Goal: Information Seeking & Learning: Learn about a topic

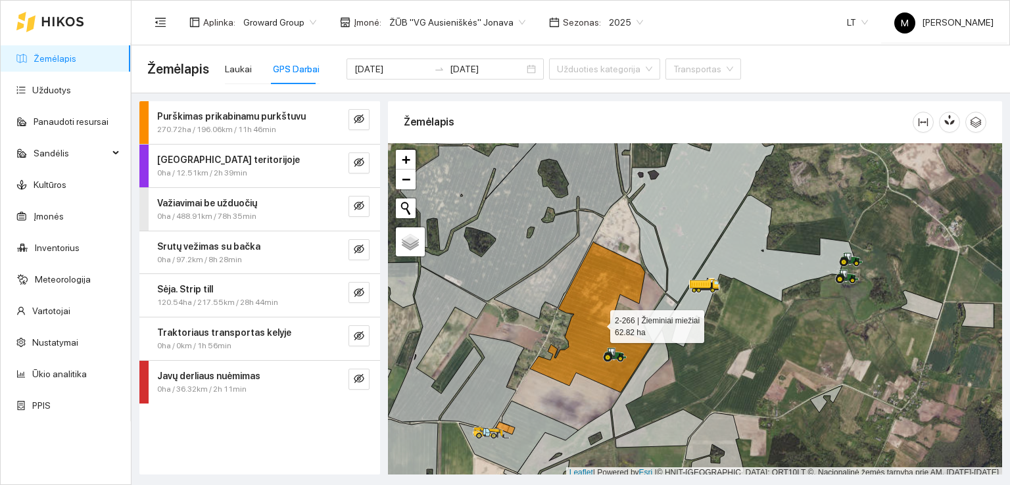
scroll to position [3, 0]
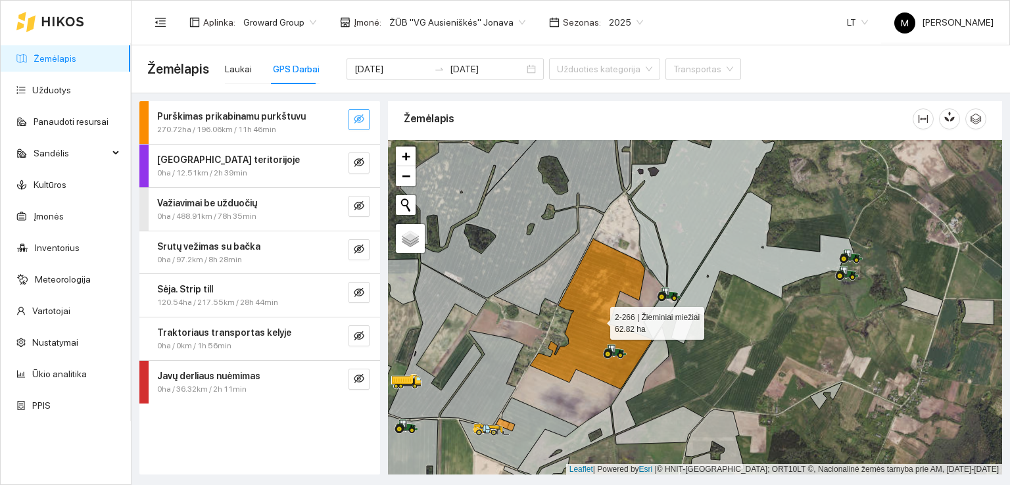
click at [360, 116] on icon "eye-invisible" at bounding box center [359, 118] width 11 height 9
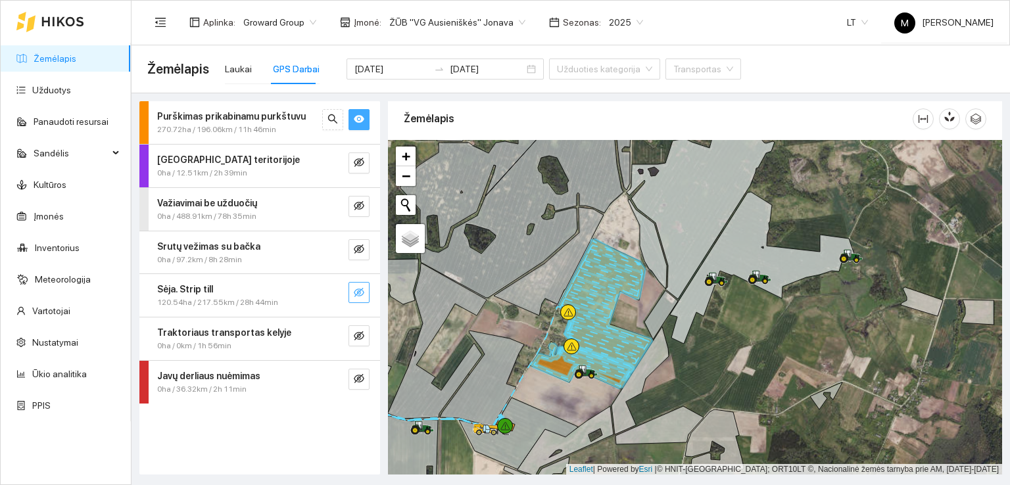
click at [361, 294] on icon "eye-invisible" at bounding box center [359, 292] width 11 height 9
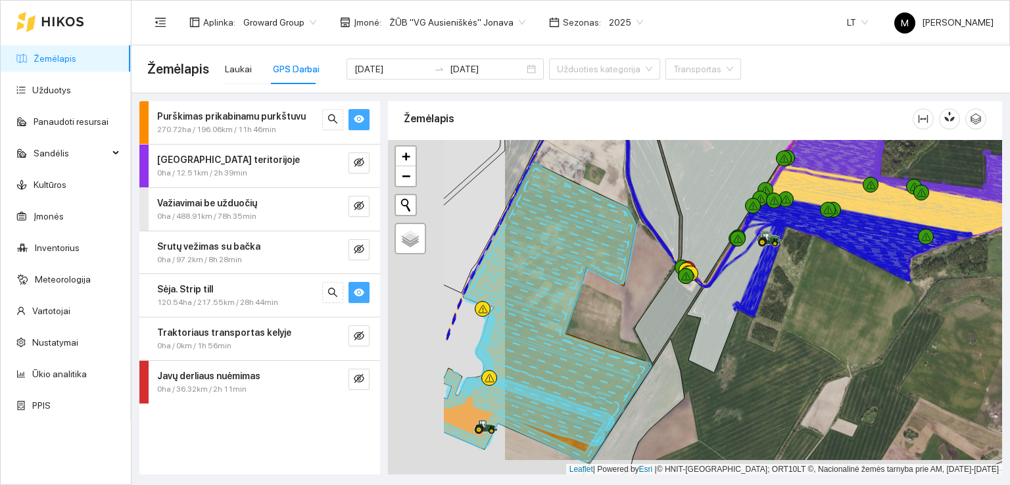
drag, startPoint x: 456, startPoint y: 328, endPoint x: 677, endPoint y: 271, distance: 228.6
click at [677, 271] on div at bounding box center [695, 307] width 614 height 335
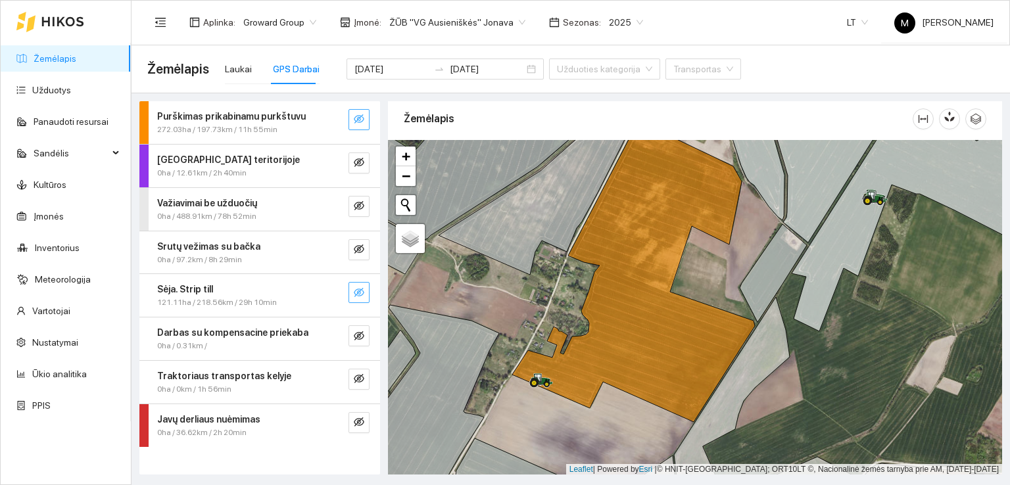
click at [356, 112] on button "button" at bounding box center [358, 119] width 21 height 21
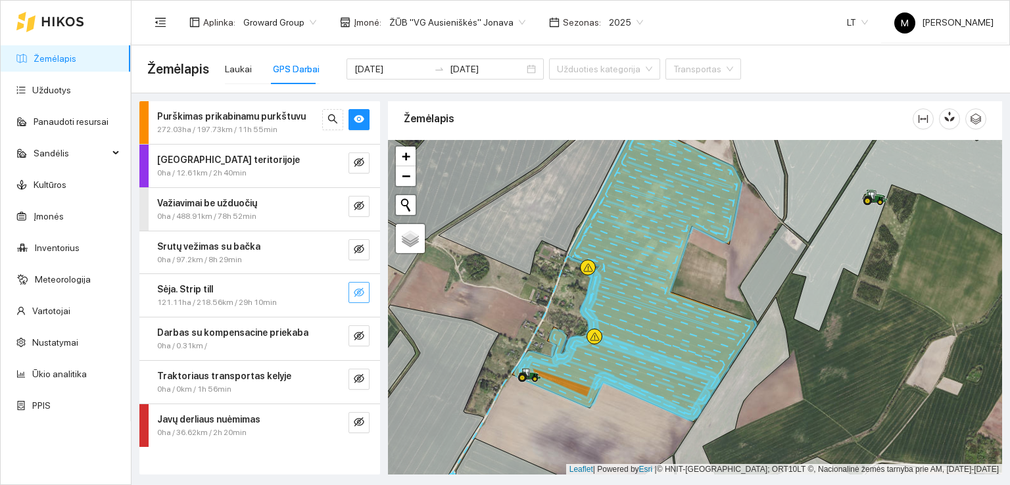
click at [355, 290] on icon "eye-invisible" at bounding box center [359, 292] width 11 height 11
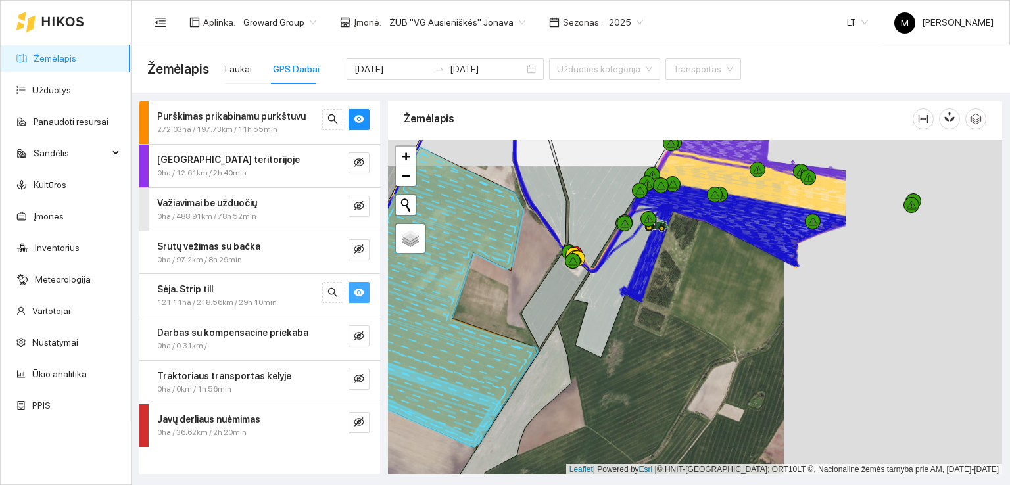
drag, startPoint x: 660, startPoint y: 276, endPoint x: 531, endPoint y: 288, distance: 129.4
click at [531, 288] on div at bounding box center [695, 307] width 614 height 335
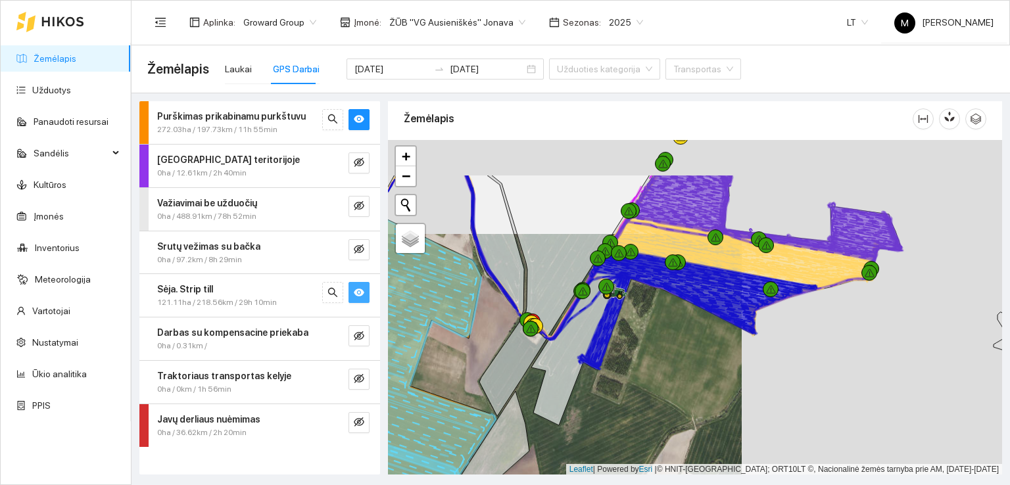
drag, startPoint x: 647, startPoint y: 248, endPoint x: 608, endPoint y: 317, distance: 79.5
click at [608, 317] on icon at bounding box center [606, 320] width 49 height 93
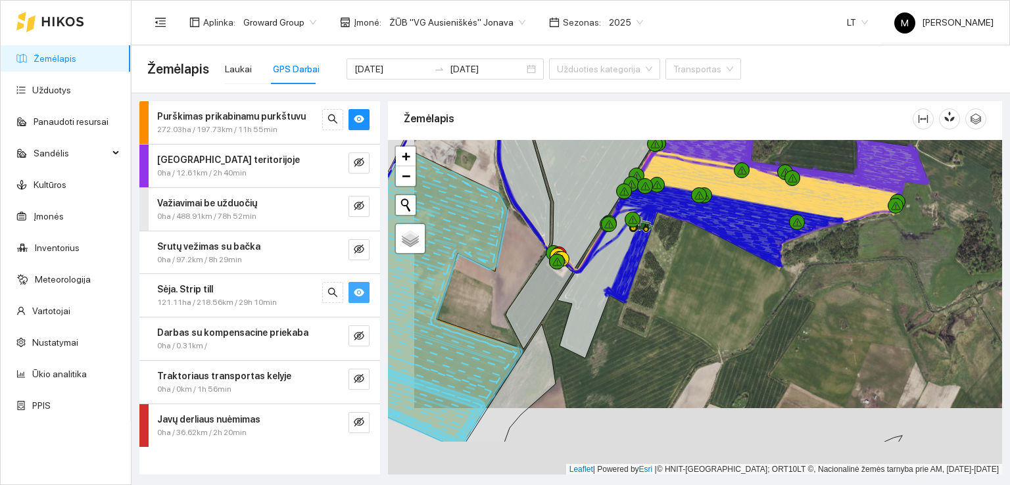
drag, startPoint x: 698, startPoint y: 286, endPoint x: 726, endPoint y: 215, distance: 76.4
click at [726, 215] on icon at bounding box center [721, 227] width 212 height 80
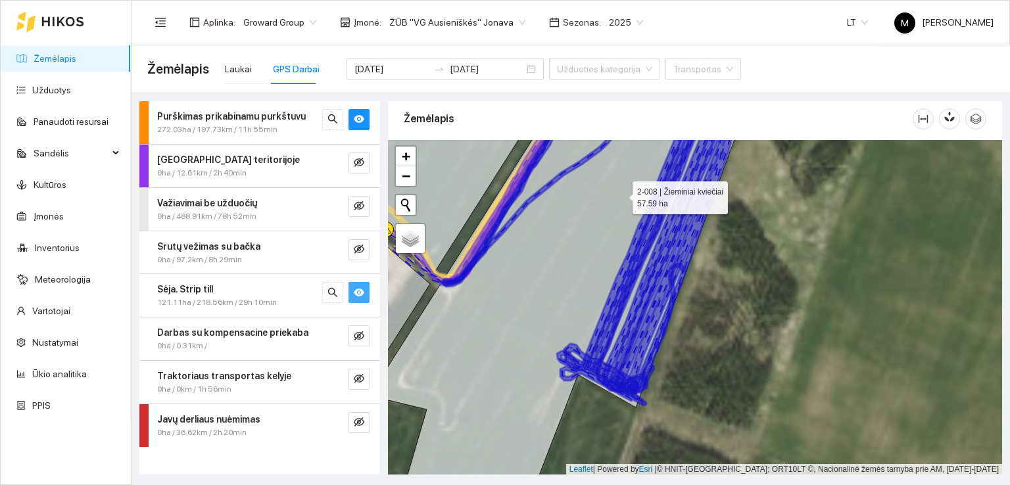
drag, startPoint x: 626, startPoint y: 187, endPoint x: 587, endPoint y: 337, distance: 154.8
click at [588, 337] on icon at bounding box center [715, 311] width 692 height 404
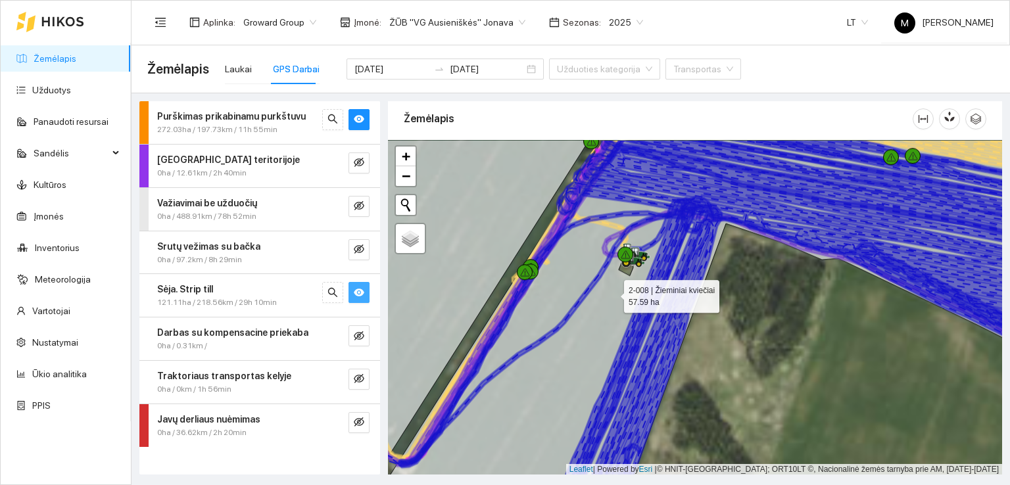
drag, startPoint x: 617, startPoint y: 273, endPoint x: 592, endPoint y: 327, distance: 59.7
click at [597, 331] on icon at bounding box center [700, 342] width 709 height 404
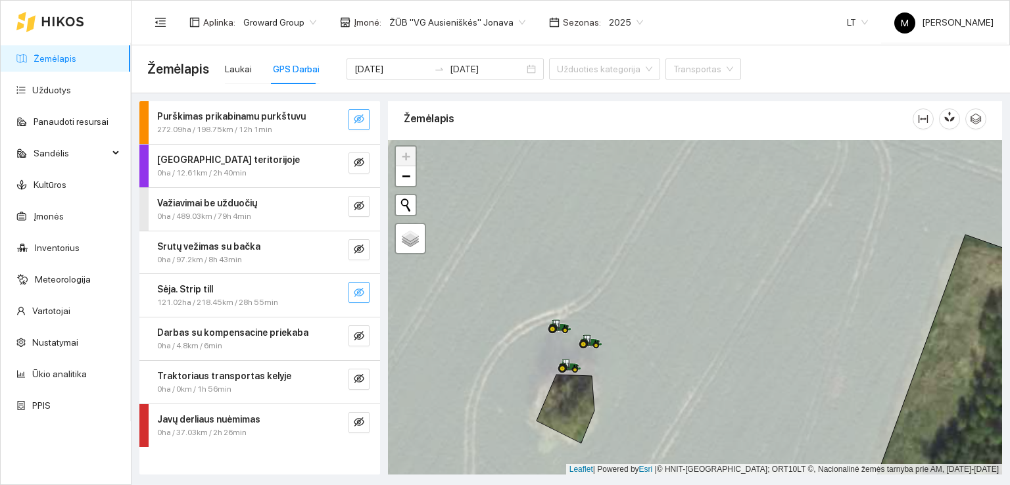
click at [366, 116] on button "button" at bounding box center [358, 119] width 21 height 21
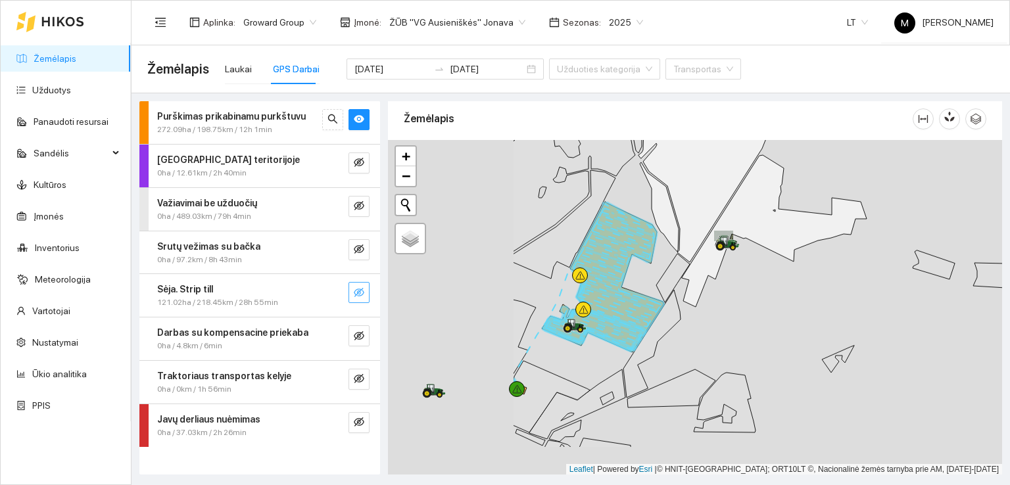
drag, startPoint x: 471, startPoint y: 360, endPoint x: 658, endPoint y: 298, distance: 197.5
click at [658, 298] on icon at bounding box center [603, 276] width 121 height 149
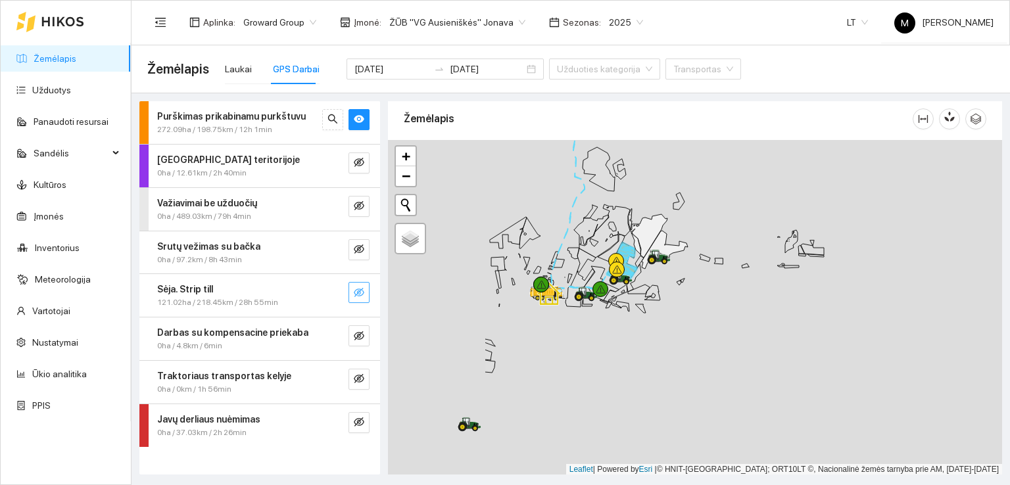
drag, startPoint x: 456, startPoint y: 400, endPoint x: 705, endPoint y: 258, distance: 286.2
click at [704, 258] on div at bounding box center [695, 307] width 614 height 335
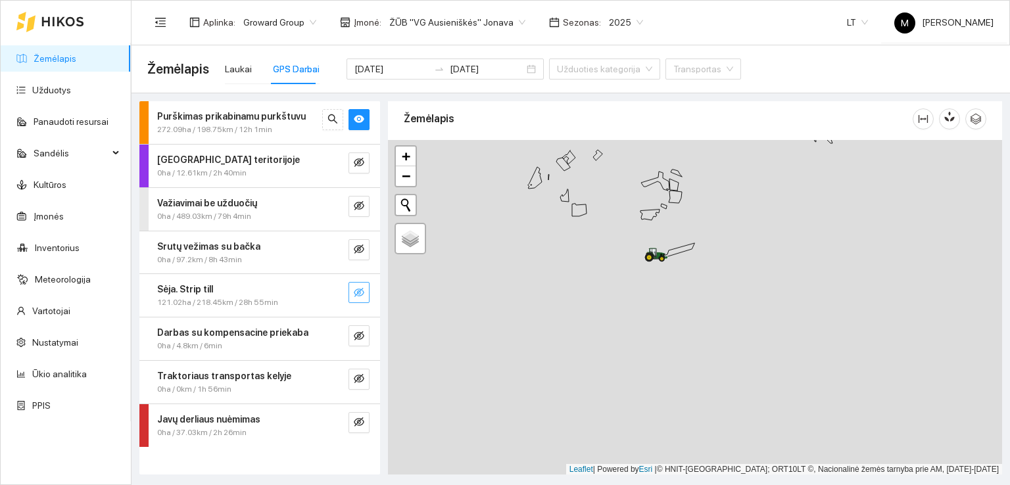
drag, startPoint x: 564, startPoint y: 388, endPoint x: 624, endPoint y: 267, distance: 135.5
click at [622, 269] on div at bounding box center [695, 307] width 614 height 335
drag, startPoint x: 568, startPoint y: 332, endPoint x: 639, endPoint y: 193, distance: 155.8
click at [639, 195] on div at bounding box center [695, 307] width 614 height 335
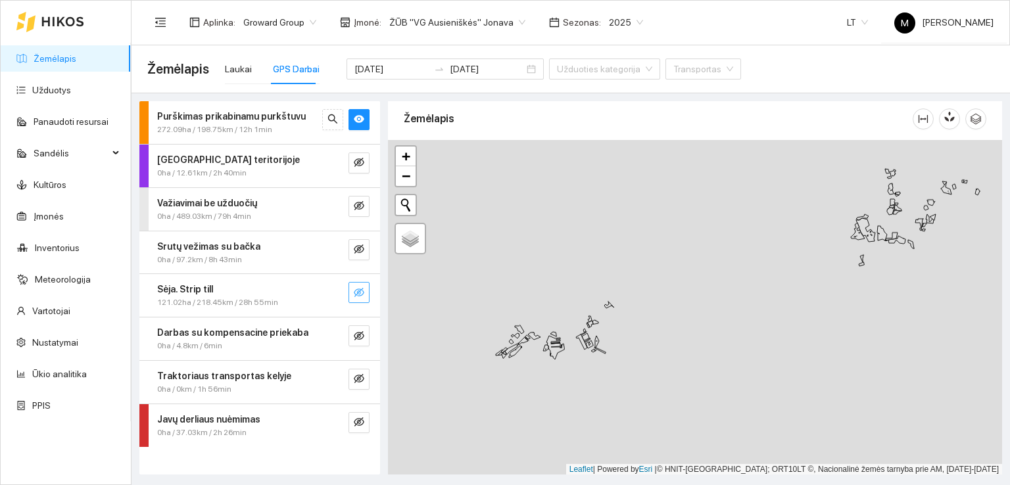
drag, startPoint x: 564, startPoint y: 285, endPoint x: 643, endPoint y: 147, distance: 158.7
click at [643, 147] on div at bounding box center [695, 307] width 614 height 335
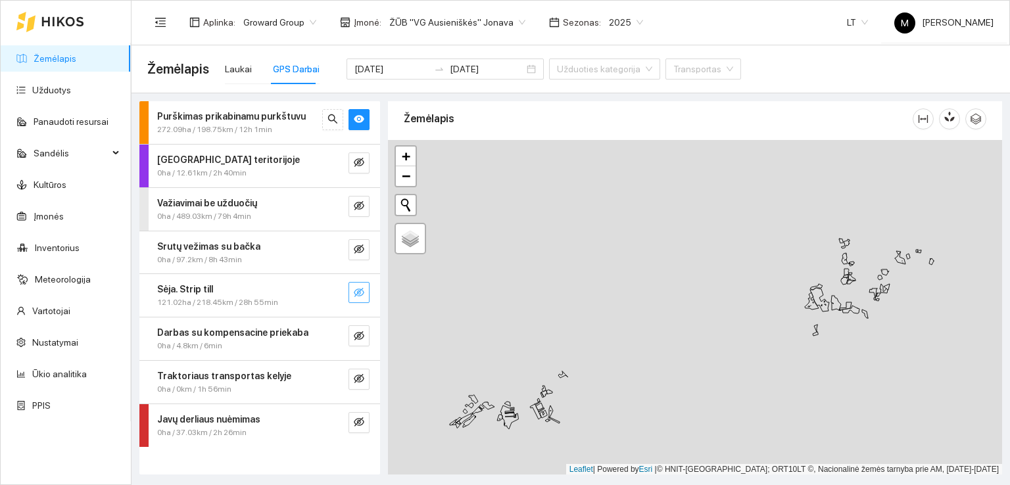
drag, startPoint x: 664, startPoint y: 222, endPoint x: 571, endPoint y: 368, distance: 172.9
click at [571, 369] on div at bounding box center [695, 307] width 614 height 335
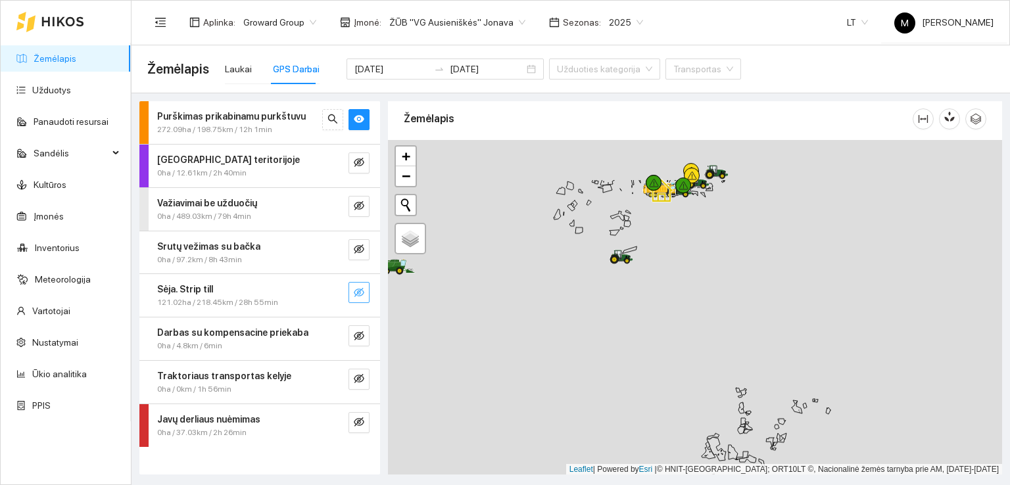
drag, startPoint x: 647, startPoint y: 269, endPoint x: 588, endPoint y: 342, distance: 94.0
click at [588, 342] on div at bounding box center [695, 307] width 614 height 335
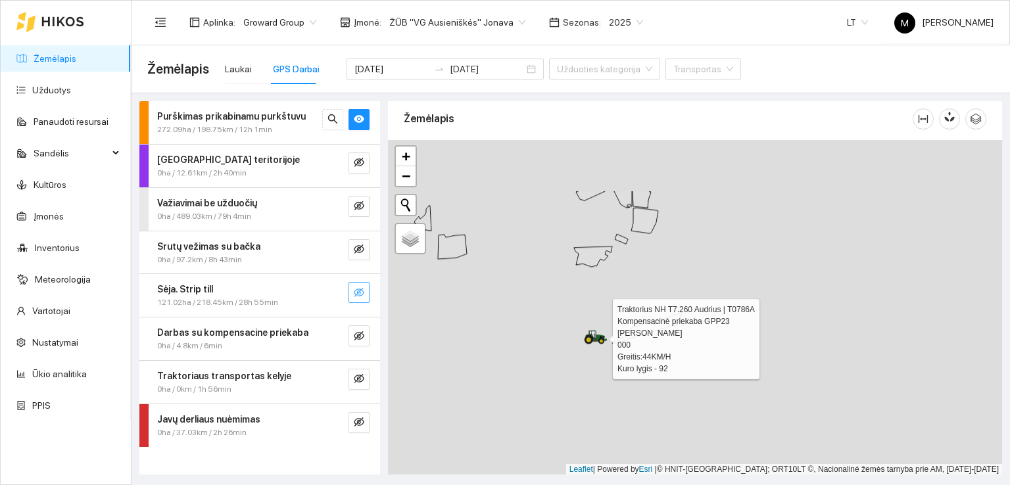
drag, startPoint x: 588, startPoint y: 321, endPoint x: 599, endPoint y: 354, distance: 34.7
click at [599, 354] on div at bounding box center [695, 307] width 614 height 335
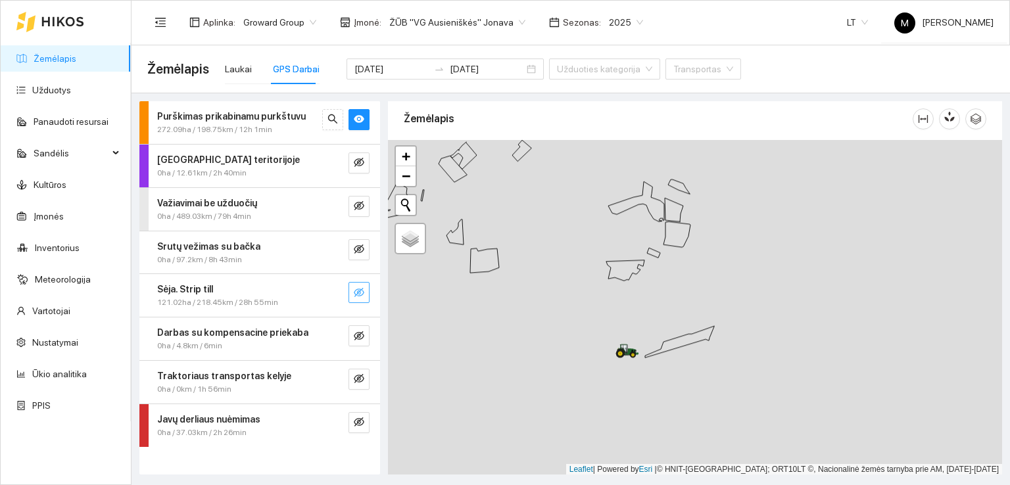
drag, startPoint x: 555, startPoint y: 262, endPoint x: 673, endPoint y: 295, distance: 122.3
click at [673, 295] on div at bounding box center [695, 307] width 614 height 335
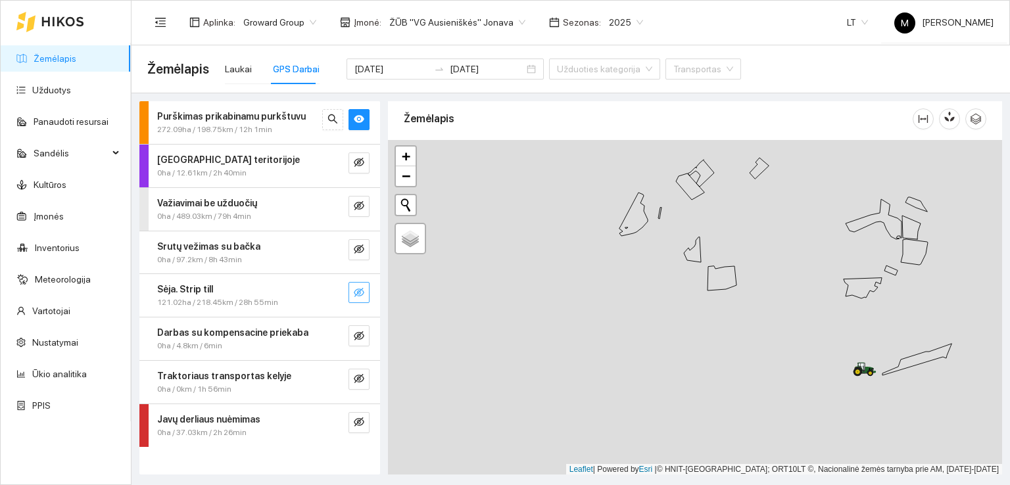
drag, startPoint x: 565, startPoint y: 294, endPoint x: 720, endPoint y: 287, distance: 155.3
click at [729, 287] on div at bounding box center [695, 307] width 614 height 335
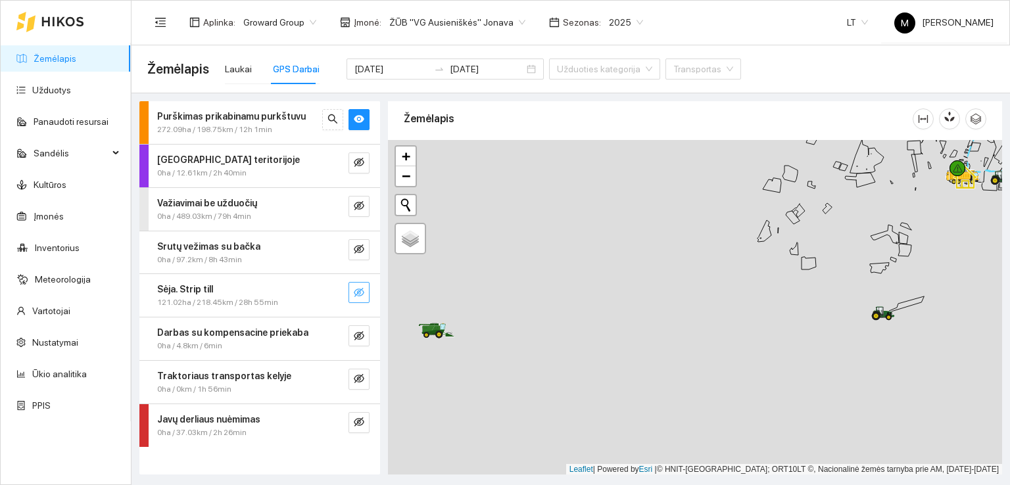
drag, startPoint x: 567, startPoint y: 318, endPoint x: 738, endPoint y: 277, distance: 176.5
click at [738, 277] on div at bounding box center [695, 307] width 614 height 335
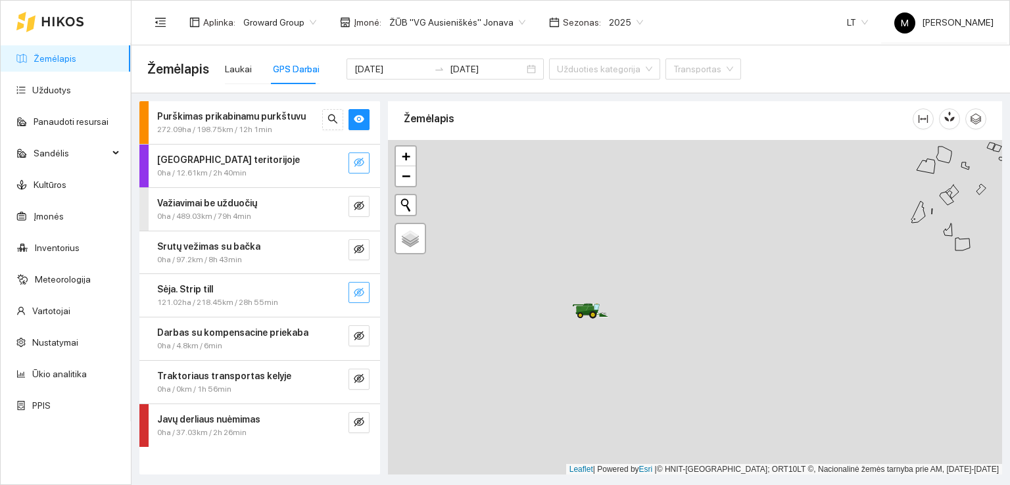
click at [363, 162] on icon "eye-invisible" at bounding box center [359, 162] width 11 height 9
click at [363, 162] on icon "eye" at bounding box center [359, 162] width 11 height 8
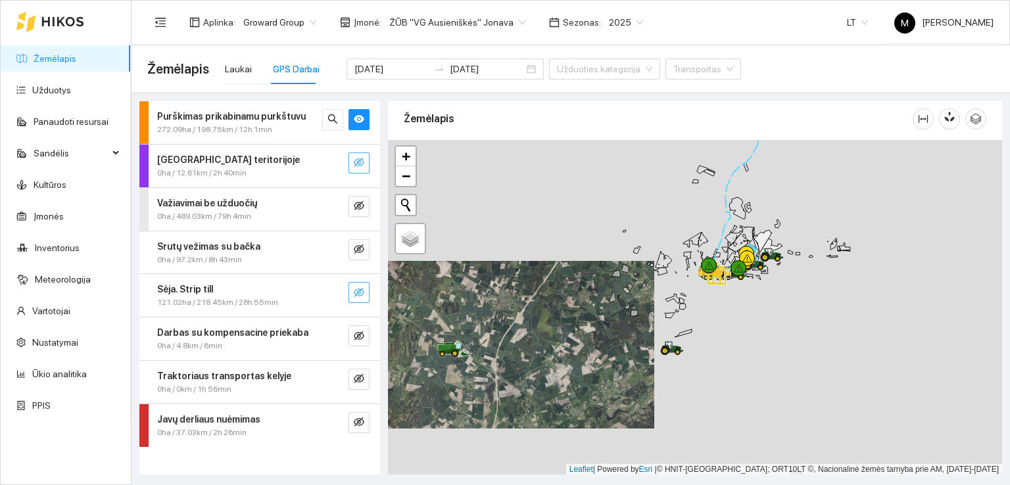
drag, startPoint x: 707, startPoint y: 298, endPoint x: 607, endPoint y: 323, distance: 102.5
click at [615, 321] on div at bounding box center [695, 307] width 614 height 335
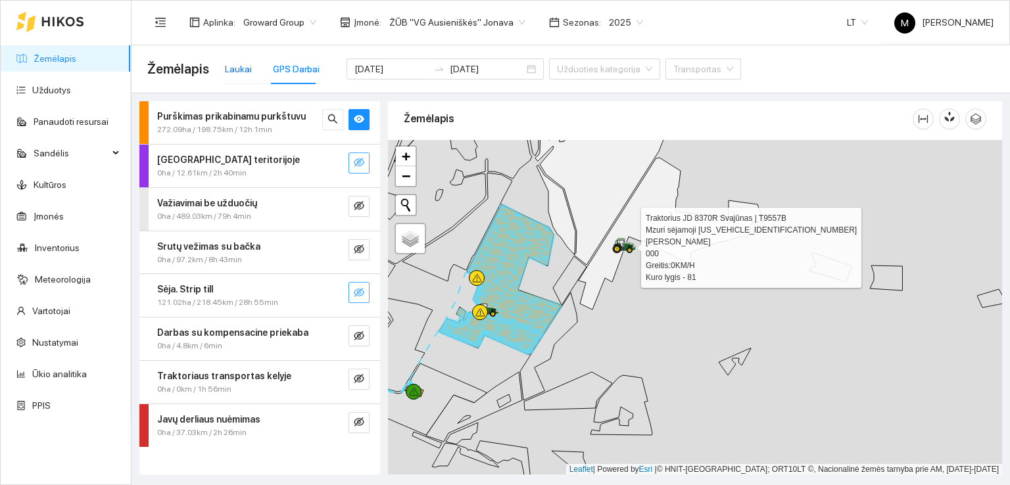
click at [241, 64] on div "Laukai" at bounding box center [238, 69] width 27 height 14
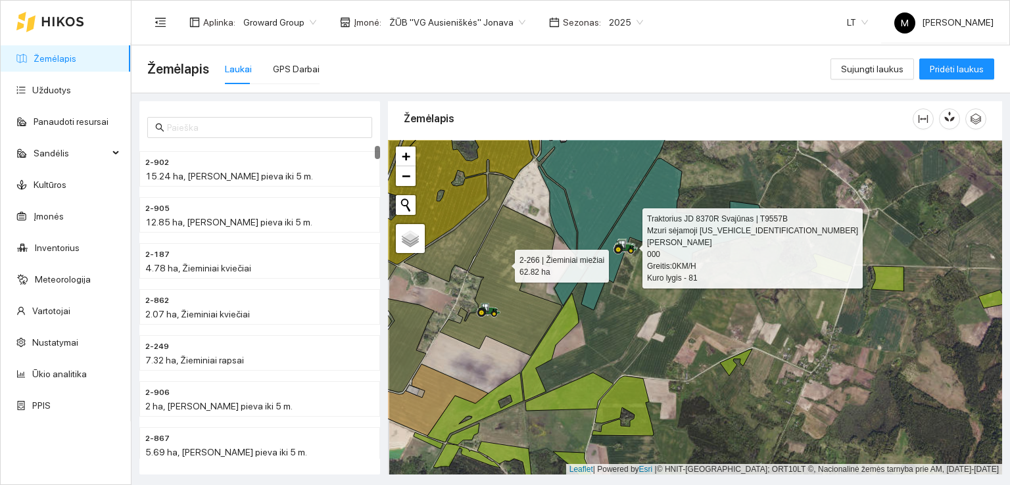
click at [502, 262] on icon at bounding box center [501, 280] width 122 height 151
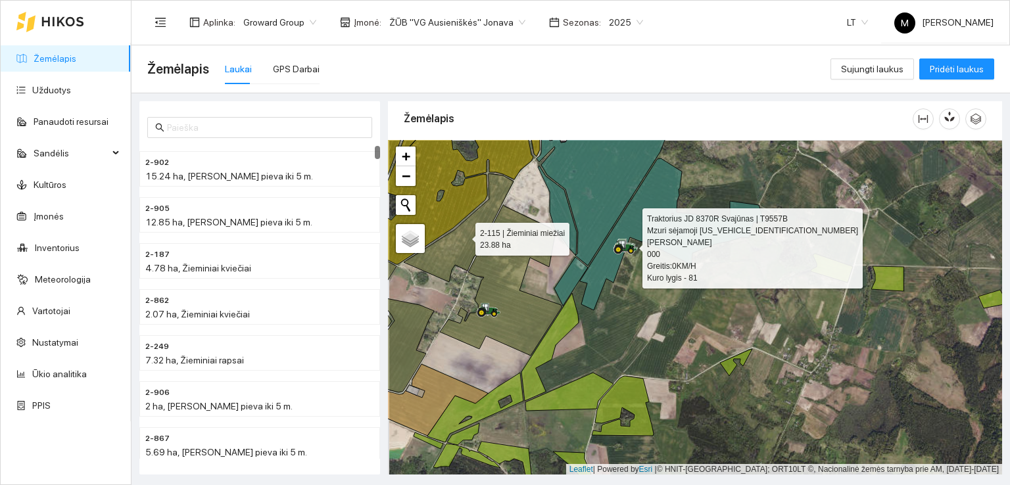
click at [443, 239] on icon at bounding box center [459, 228] width 110 height 108
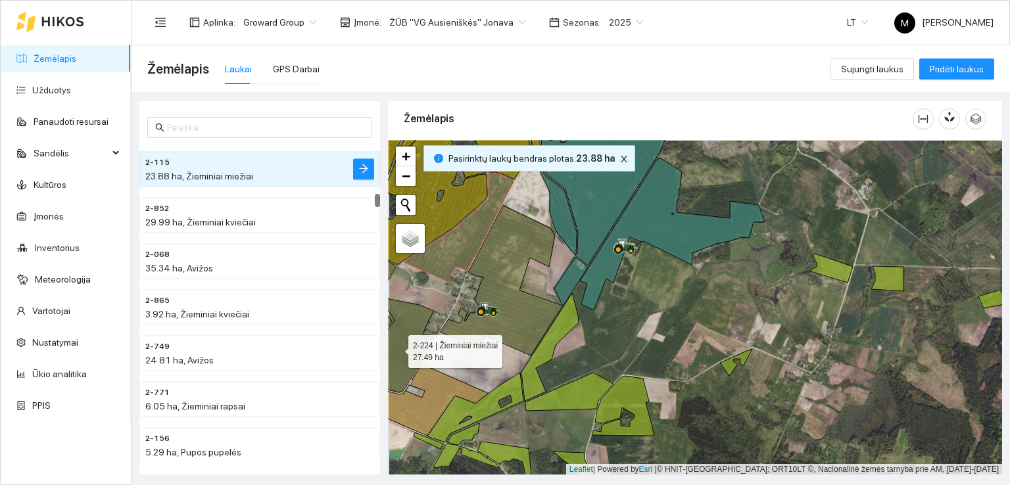
click at [406, 316] on icon at bounding box center [392, 344] width 84 height 95
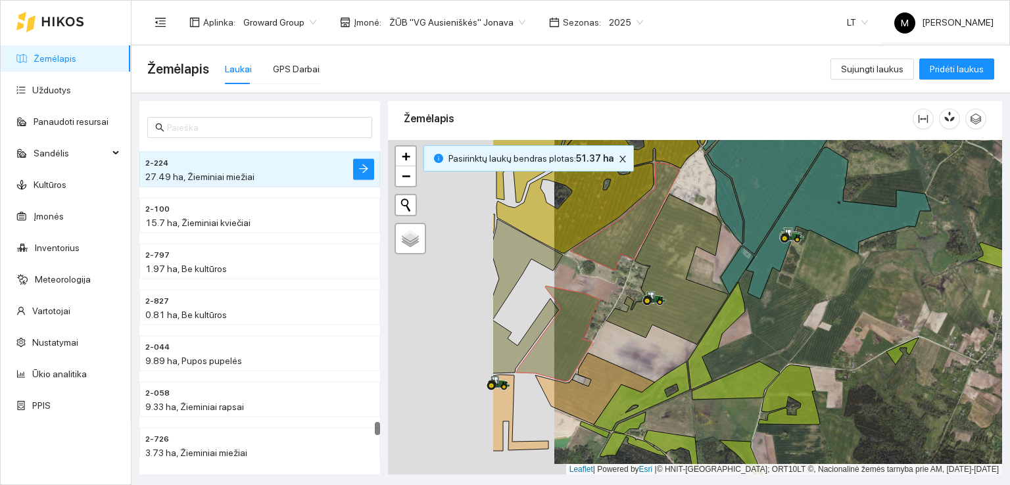
drag, startPoint x: 488, startPoint y: 343, endPoint x: 582, endPoint y: 327, distance: 95.4
click at [582, 327] on icon at bounding box center [558, 333] width 84 height 95
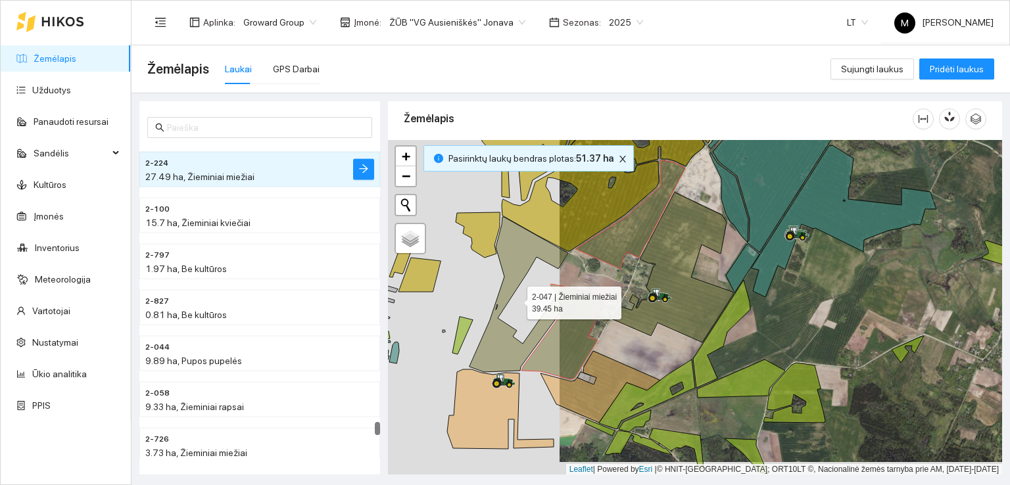
click at [514, 256] on icon at bounding box center [518, 294] width 99 height 155
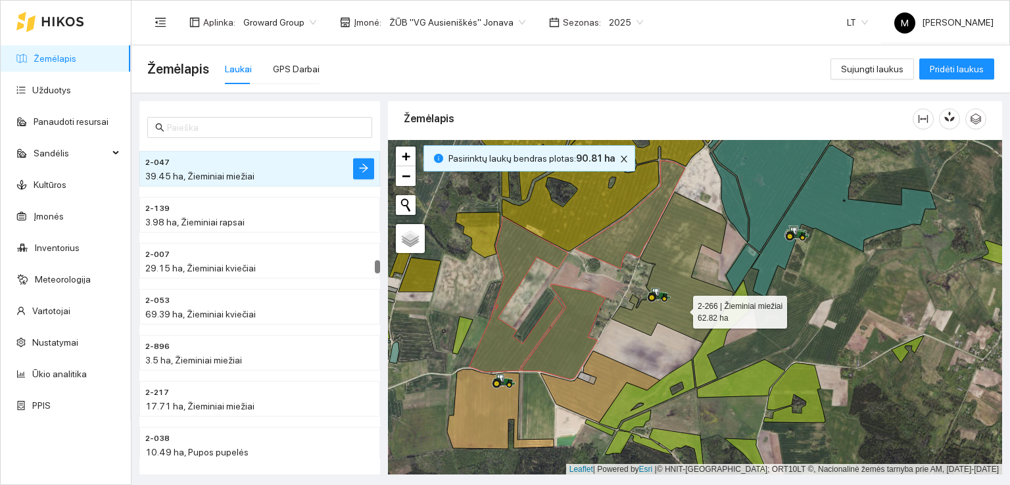
click at [681, 308] on icon at bounding box center [672, 267] width 122 height 151
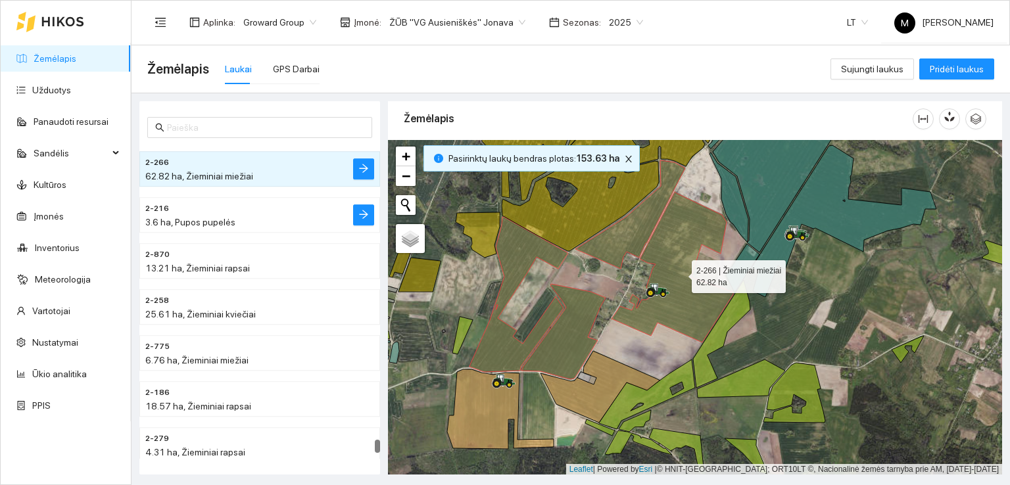
scroll to position [7640, 0]
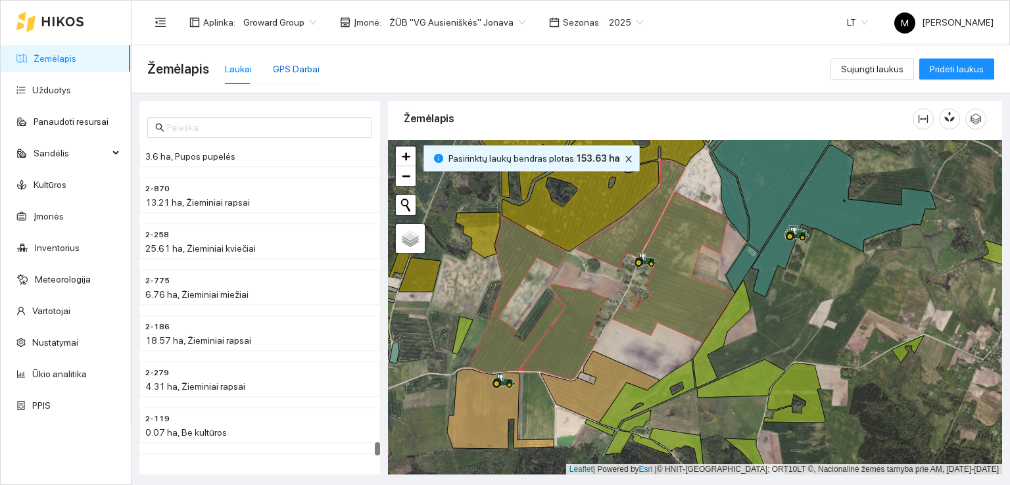
click at [303, 69] on div "GPS Darbai" at bounding box center [296, 69] width 47 height 14
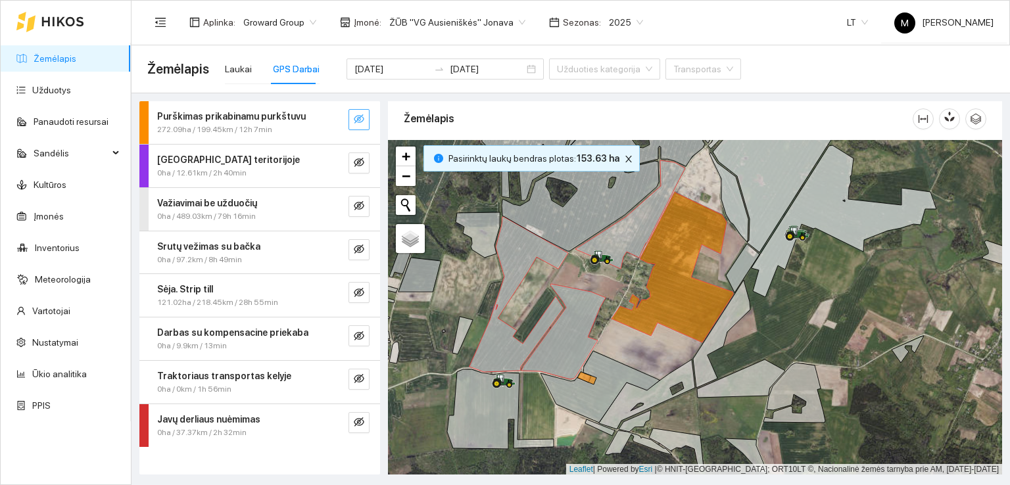
click at [356, 118] on icon "eye-invisible" at bounding box center [359, 119] width 11 height 11
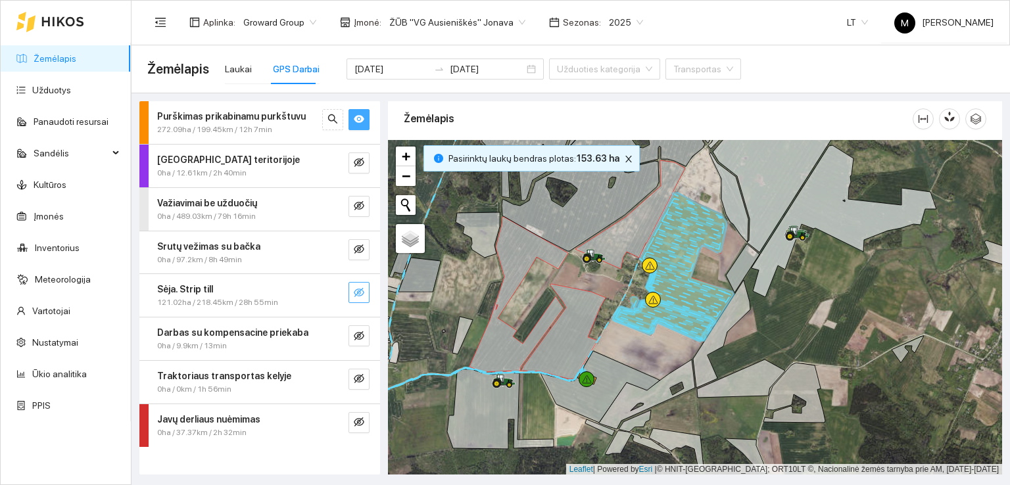
click at [358, 287] on icon "eye-invisible" at bounding box center [359, 292] width 11 height 11
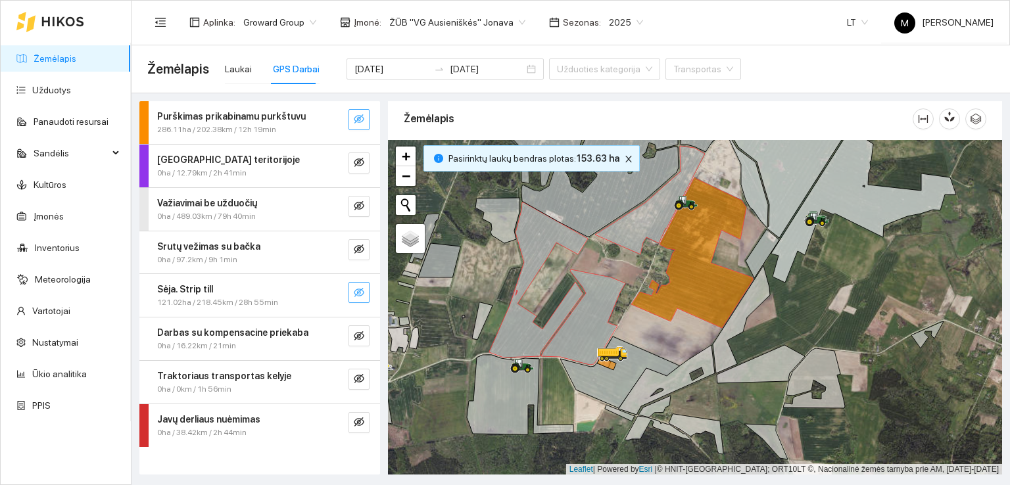
click at [362, 114] on icon "eye-invisible" at bounding box center [359, 119] width 11 height 11
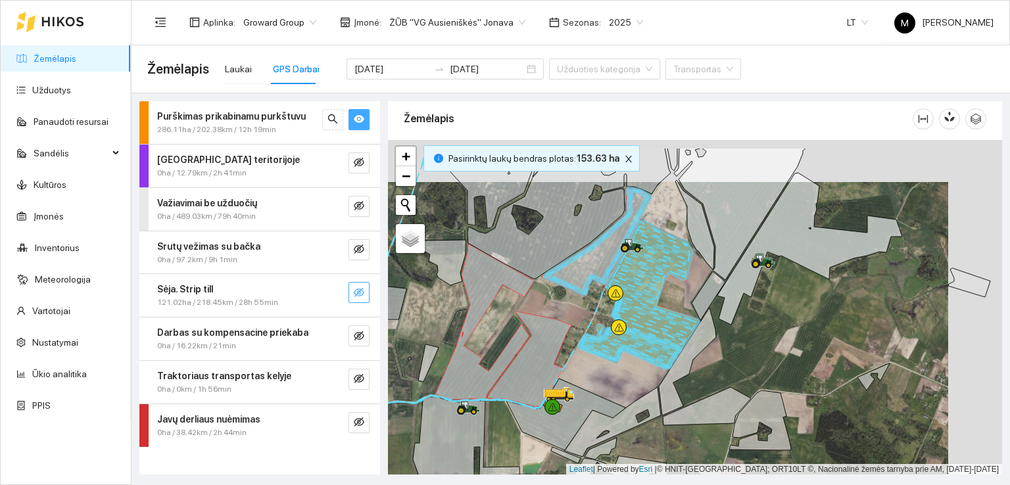
drag, startPoint x: 655, startPoint y: 290, endPoint x: 589, endPoint y: 342, distance: 83.8
click at [589, 341] on icon at bounding box center [638, 294] width 121 height 149
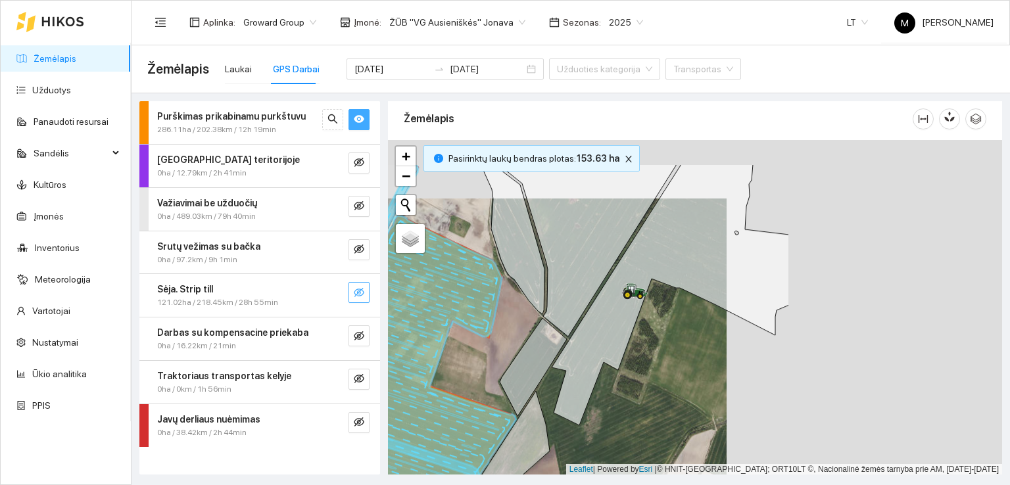
drag, startPoint x: 661, startPoint y: 302, endPoint x: 376, endPoint y: 366, distance: 291.7
click at [376, 366] on div "Purškimas prikabinamu purkštuvu 286.11ha / 202.38km / 12h 19min [GEOGRAPHIC_DAT…" at bounding box center [567, 283] width 878 height 381
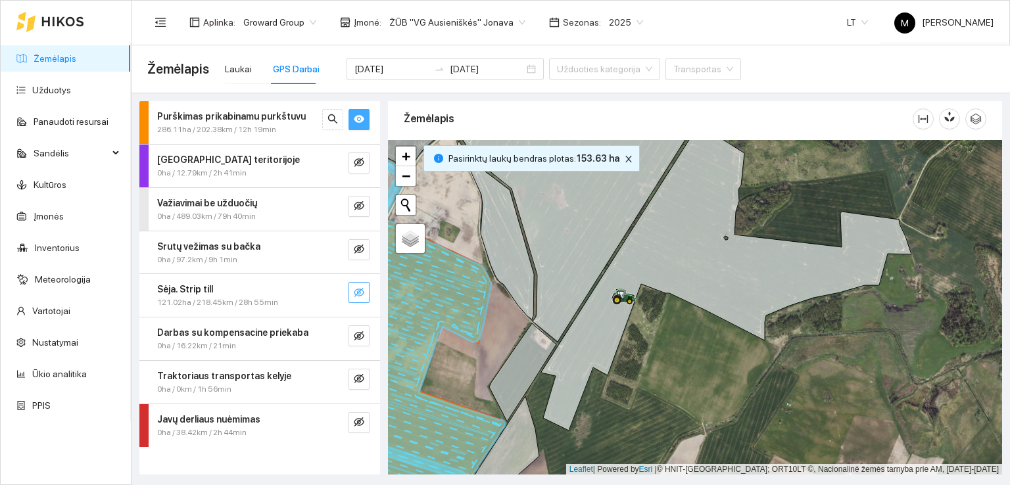
click at [357, 290] on icon "eye-invisible" at bounding box center [359, 292] width 11 height 11
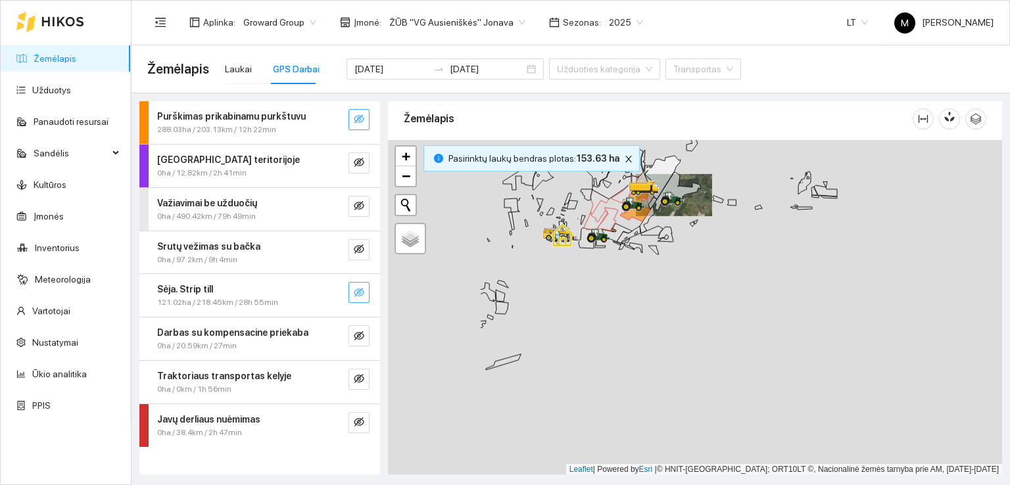
drag, startPoint x: 430, startPoint y: 396, endPoint x: 596, endPoint y: 248, distance: 222.5
click at [596, 248] on div at bounding box center [695, 307] width 614 height 335
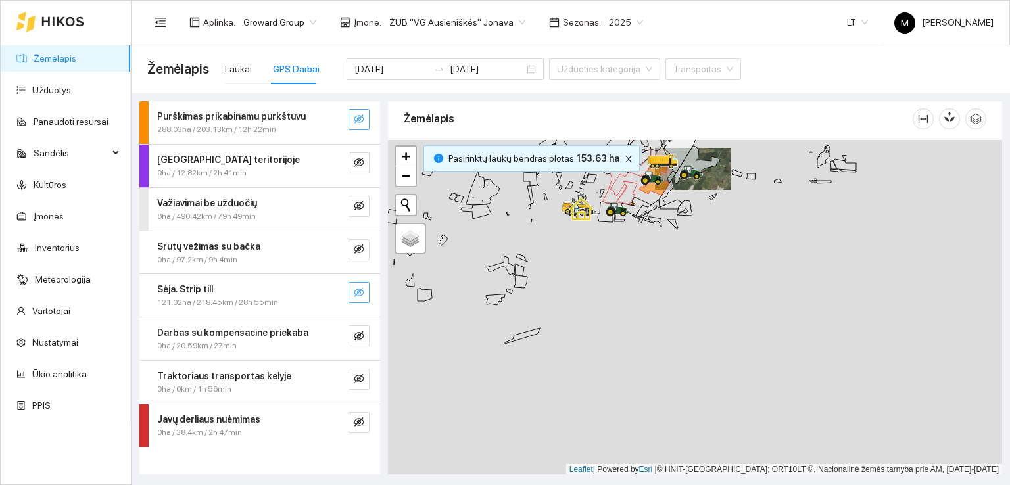
drag, startPoint x: 489, startPoint y: 390, endPoint x: 594, endPoint y: 273, distance: 157.3
click at [593, 273] on div at bounding box center [695, 307] width 614 height 335
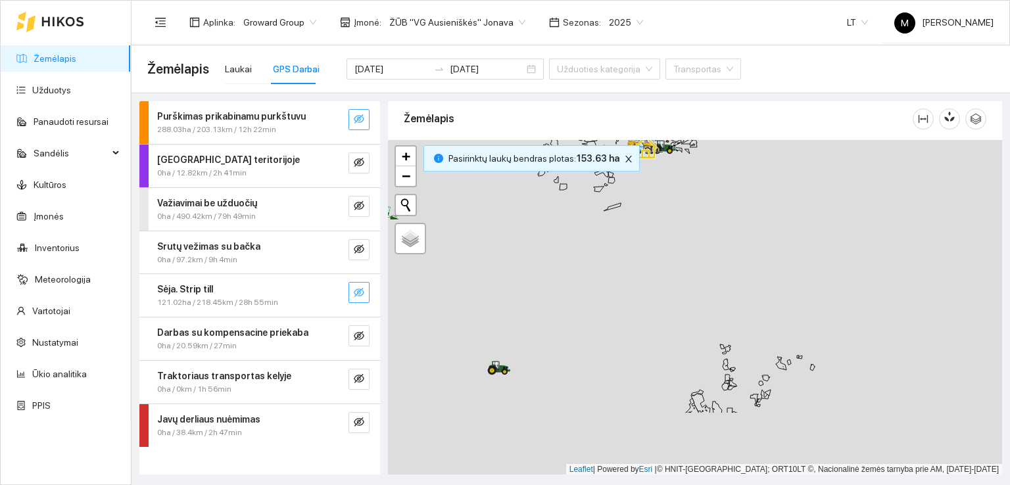
drag, startPoint x: 502, startPoint y: 399, endPoint x: 551, endPoint y: 274, distance: 134.0
click at [551, 274] on div at bounding box center [695, 307] width 614 height 335
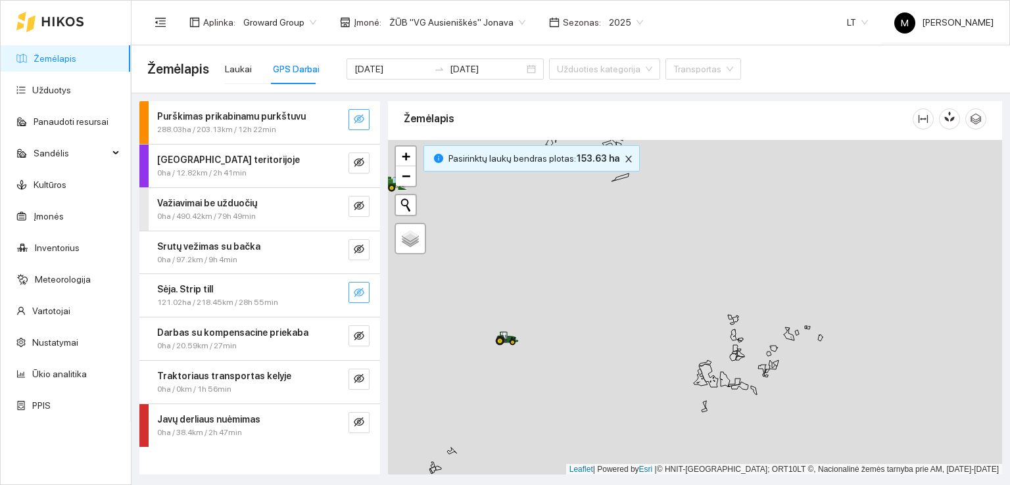
drag, startPoint x: 506, startPoint y: 380, endPoint x: 536, endPoint y: 320, distance: 67.0
click at [536, 320] on div at bounding box center [695, 307] width 614 height 335
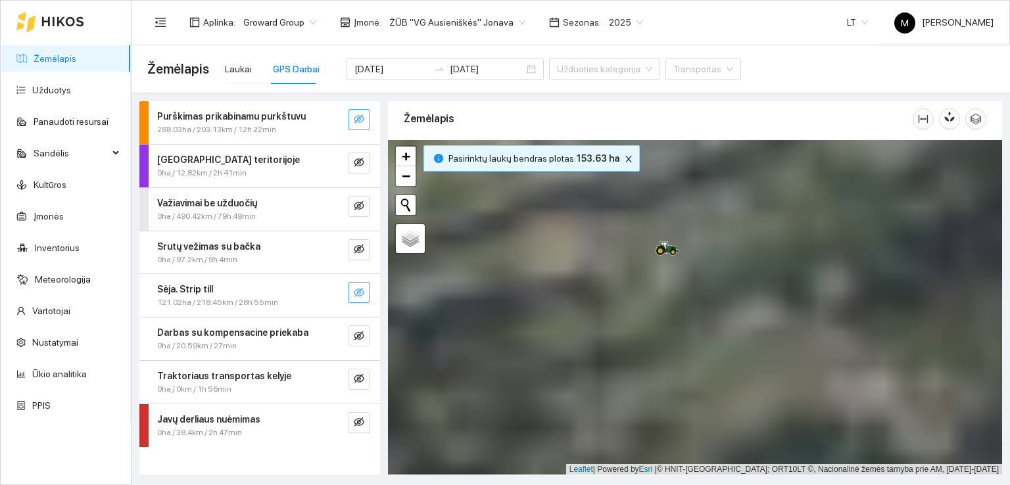
drag, startPoint x: 521, startPoint y: 361, endPoint x: 749, endPoint y: 337, distance: 230.0
click at [749, 337] on div at bounding box center [695, 307] width 614 height 335
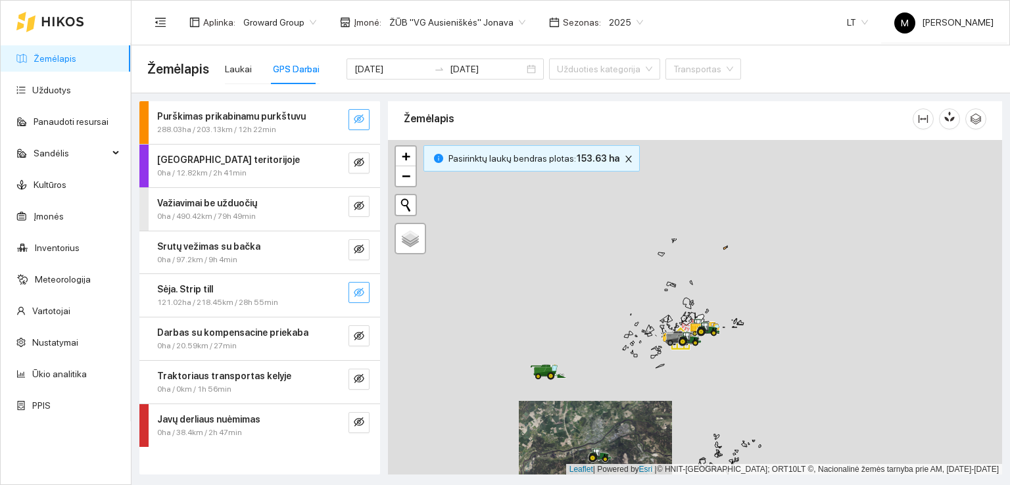
drag, startPoint x: 770, startPoint y: 232, endPoint x: 573, endPoint y: 367, distance: 239.4
click at [573, 367] on div at bounding box center [695, 307] width 614 height 335
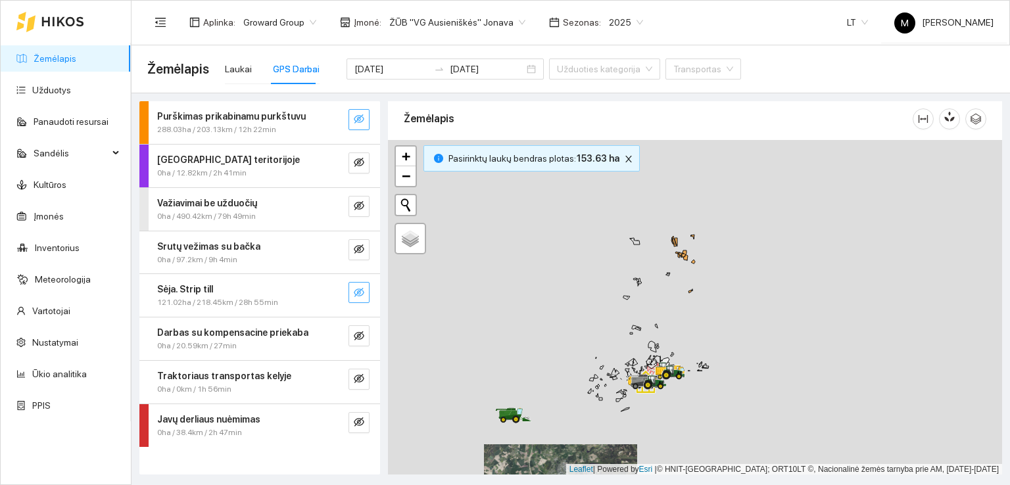
drag, startPoint x: 668, startPoint y: 292, endPoint x: 617, endPoint y: 358, distance: 83.4
click at [617, 358] on div at bounding box center [695, 307] width 614 height 335
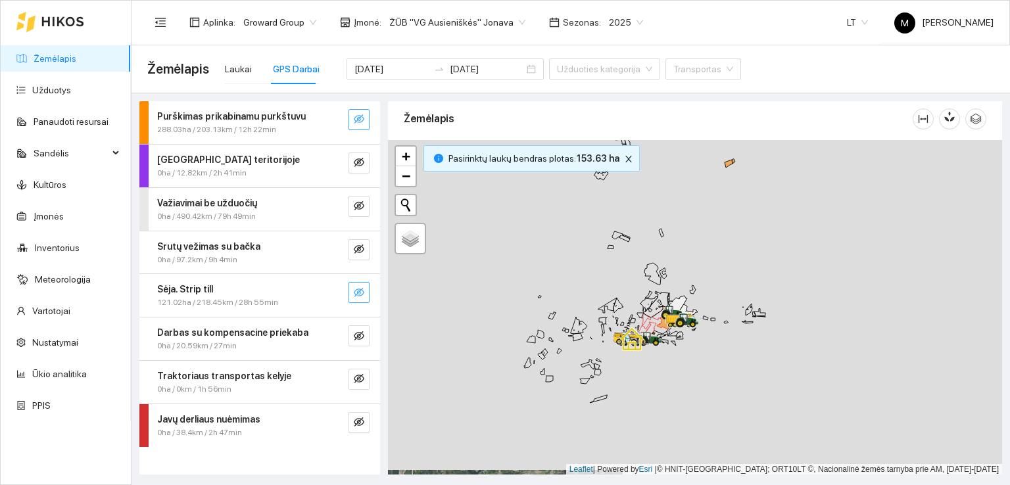
drag, startPoint x: 621, startPoint y: 387, endPoint x: 634, endPoint y: 278, distance: 109.9
click at [634, 279] on div at bounding box center [695, 307] width 614 height 335
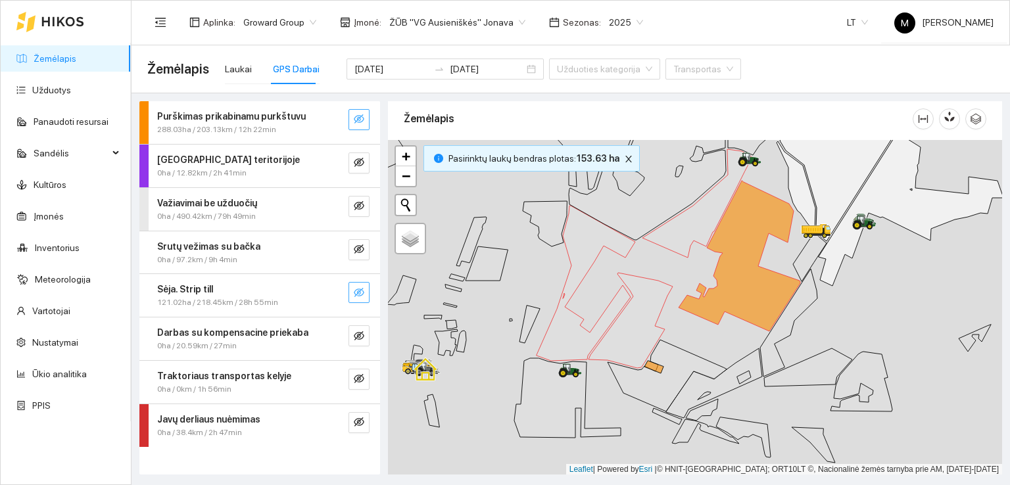
click at [360, 121] on icon "eye-invisible" at bounding box center [359, 119] width 11 height 11
